Goal: Task Accomplishment & Management: Manage account settings

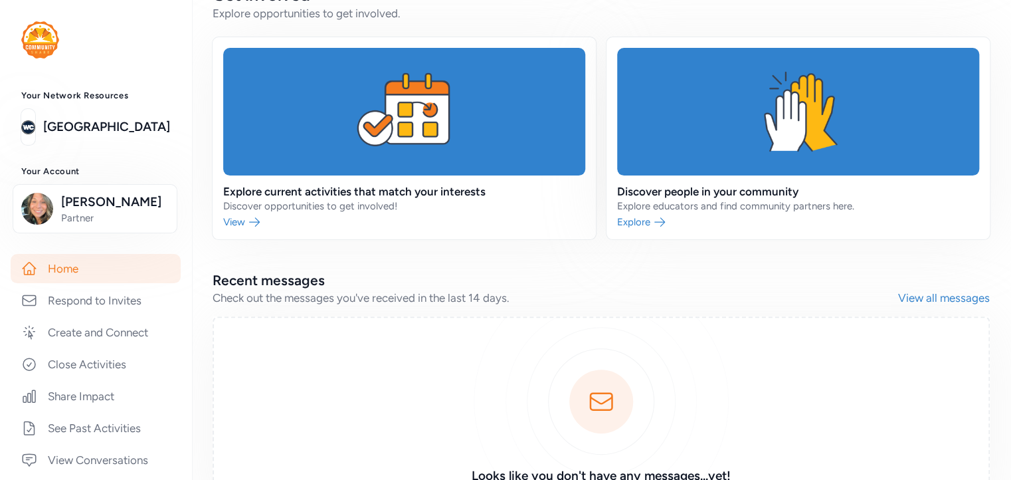
scroll to position [306, 0]
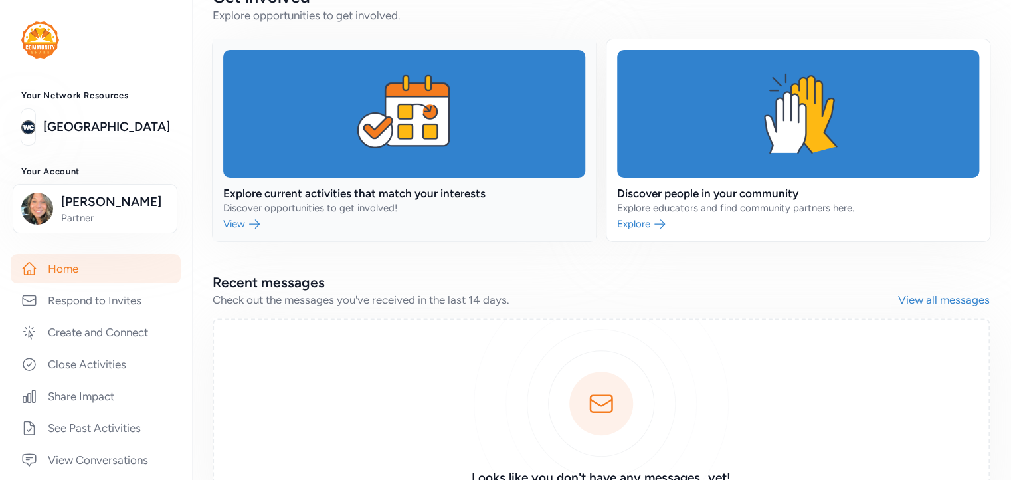
click at [229, 221] on link at bounding box center [404, 140] width 383 height 202
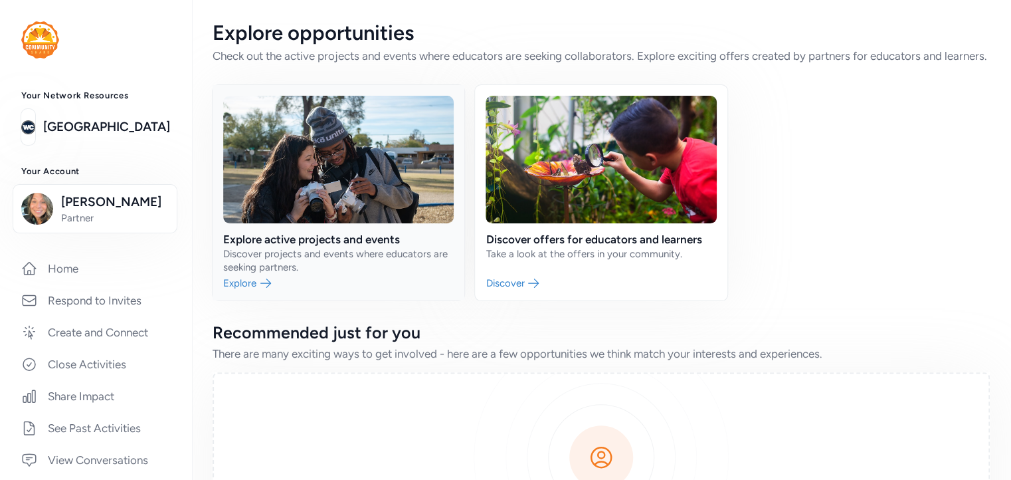
click at [247, 297] on link at bounding box center [339, 192] width 252 height 215
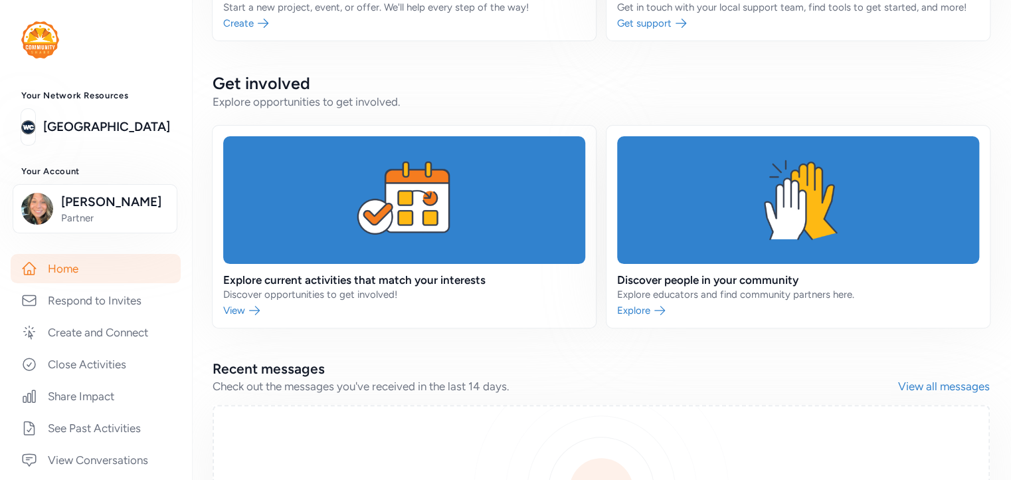
scroll to position [343, 0]
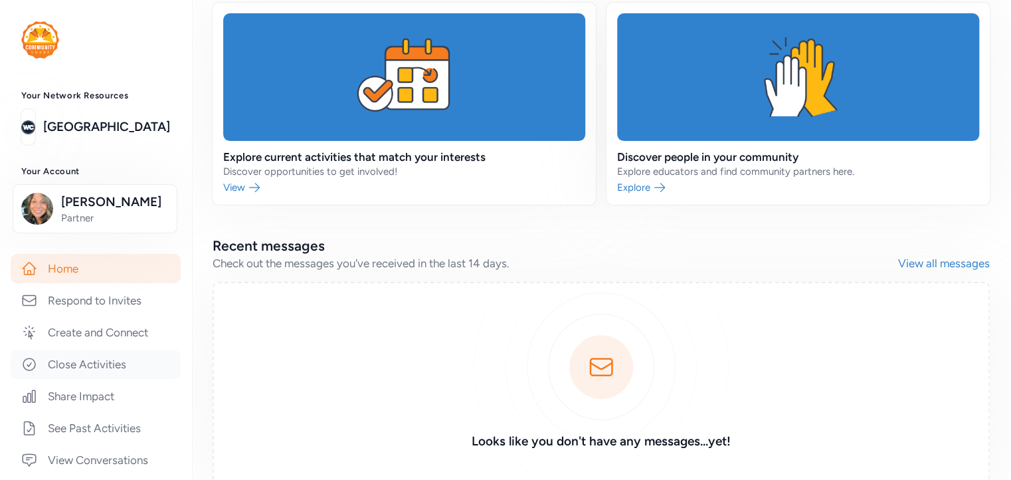
click at [72, 371] on link "Close Activities" at bounding box center [96, 363] width 170 height 29
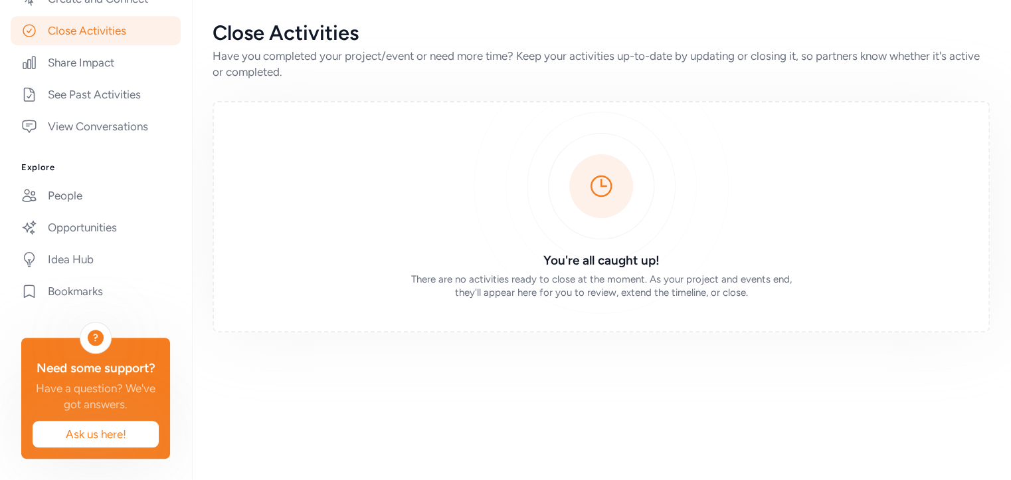
scroll to position [351, 0]
click at [81, 213] on link "Opportunities" at bounding box center [96, 227] width 170 height 29
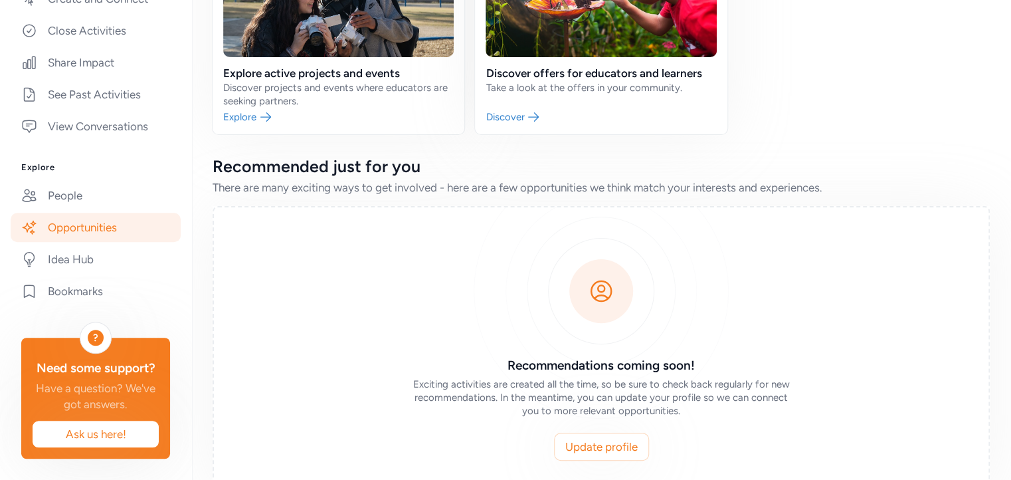
scroll to position [215, 0]
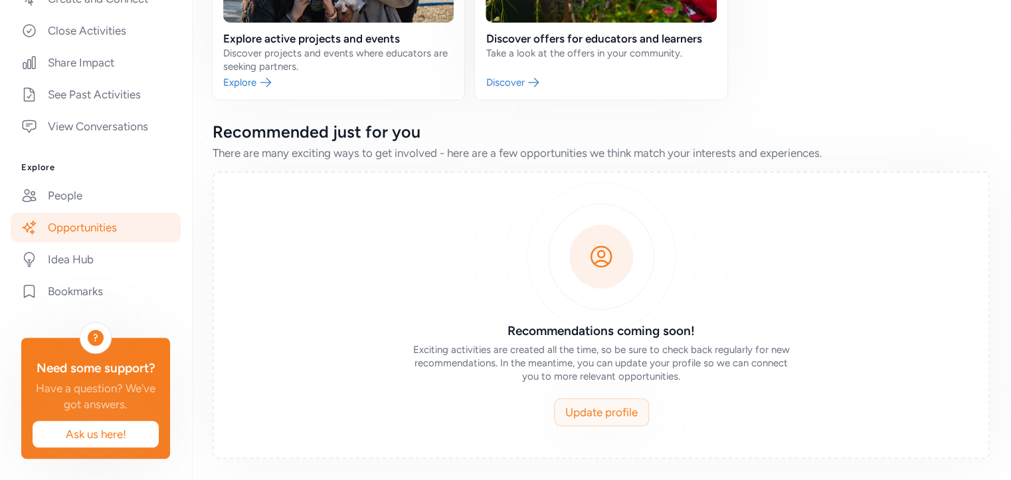
click at [603, 411] on span "Update profile" at bounding box center [601, 412] width 72 height 16
